Goal: Task Accomplishment & Management: Manage account settings

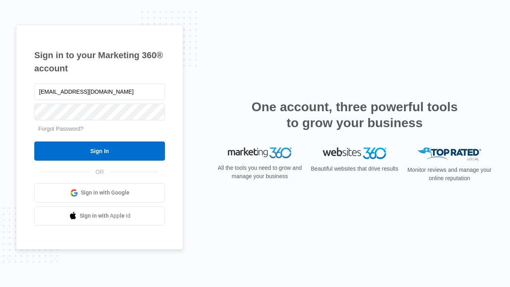
type input "[EMAIL_ADDRESS][DOMAIN_NAME]"
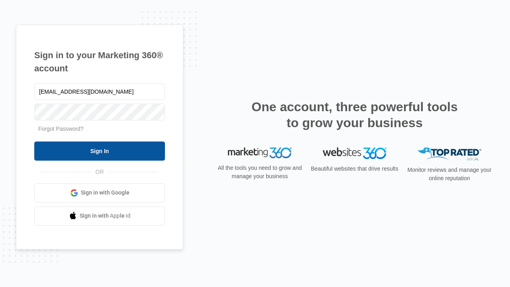
click at [100, 151] on input "Sign In" at bounding box center [99, 150] width 131 height 19
